Goal: Task Accomplishment & Management: Manage account settings

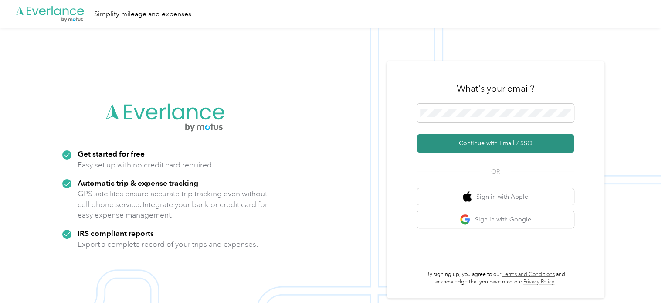
click at [484, 142] on button "Continue with Email / SSO" at bounding box center [495, 143] width 157 height 18
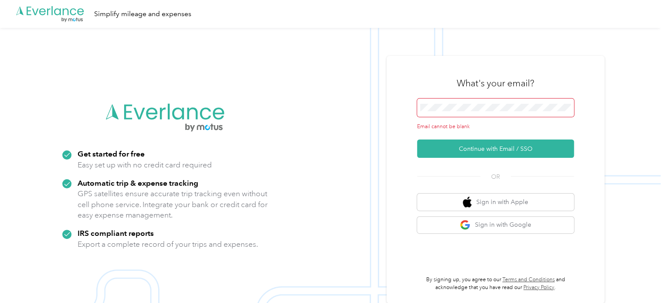
click at [449, 85] on div "What's your email?" at bounding box center [495, 83] width 157 height 31
click at [473, 102] on span at bounding box center [495, 107] width 157 height 18
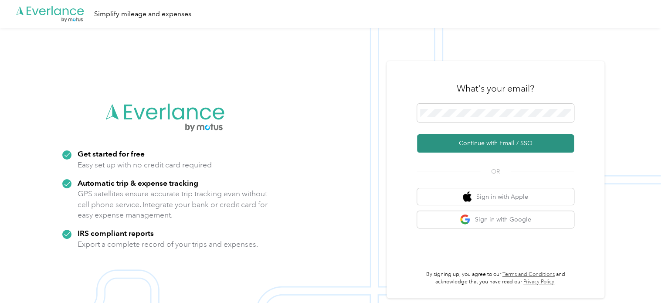
click at [488, 144] on button "Continue with Email / SSO" at bounding box center [495, 143] width 157 height 18
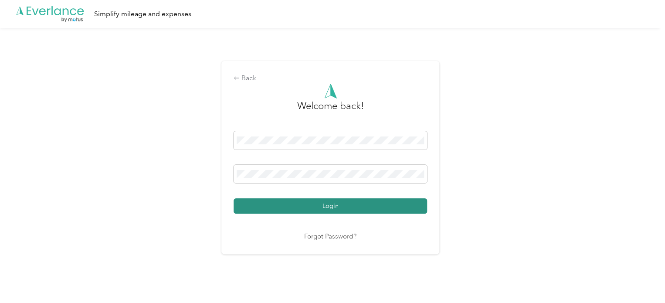
click at [329, 207] on button "Login" at bounding box center [330, 205] width 193 height 15
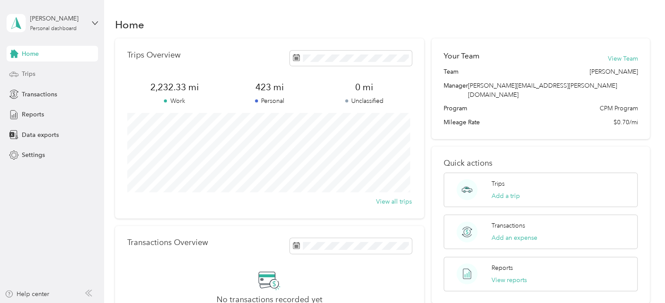
click at [30, 73] on span "Trips" at bounding box center [29, 73] width 14 height 9
